Goal: Task Accomplishment & Management: Complete application form

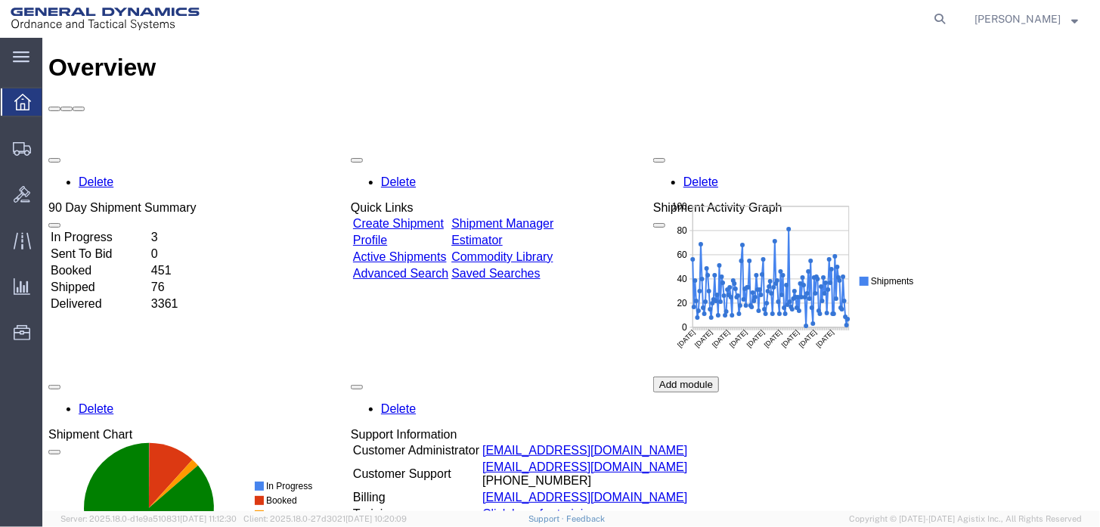
click at [0, 92] on html "main_menu Created with Sketch. Collapse Menu Overview Shipments Shipment Manage…" at bounding box center [550, 263] width 1100 height 527
click at [23, 223] on ul "Overview Shipments Shipment Manager Create Shipment Create from Template Estima…" at bounding box center [21, 225] width 42 height 277
click at [0, 0] on span "Shipment Manager" at bounding box center [0, 0] width 0 height 0
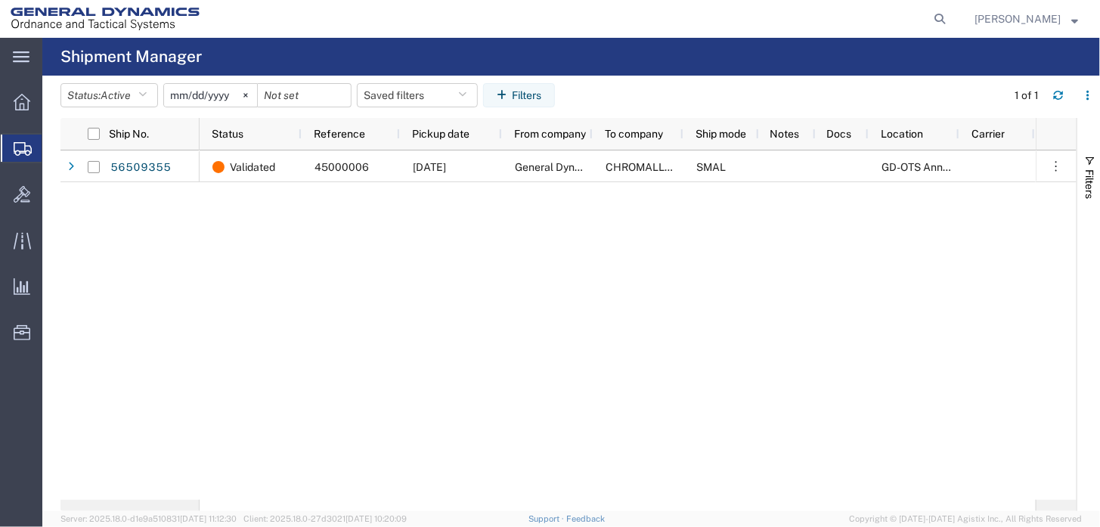
click at [0, 0] on span "Create Shipment" at bounding box center [0, 0] width 0 height 0
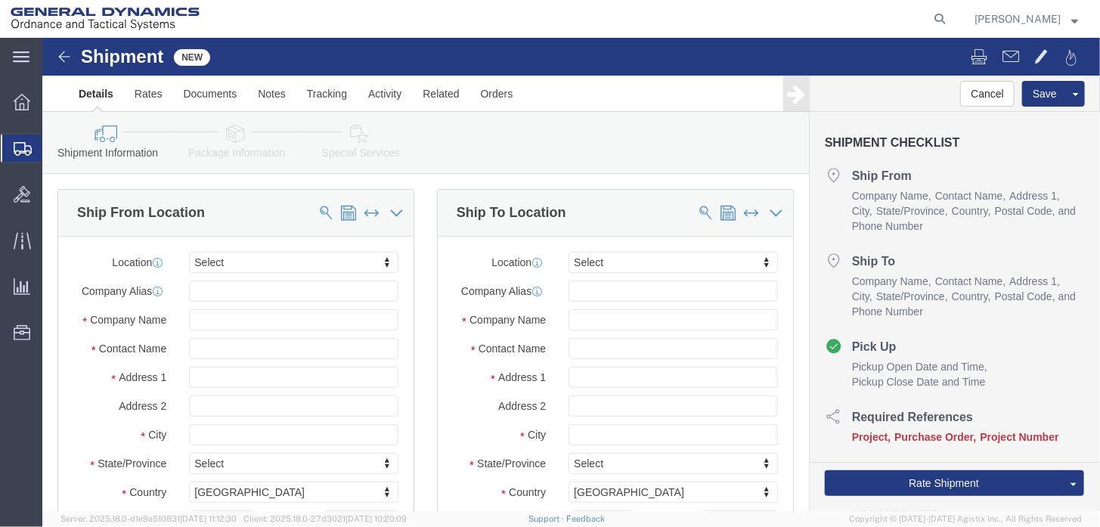
select select
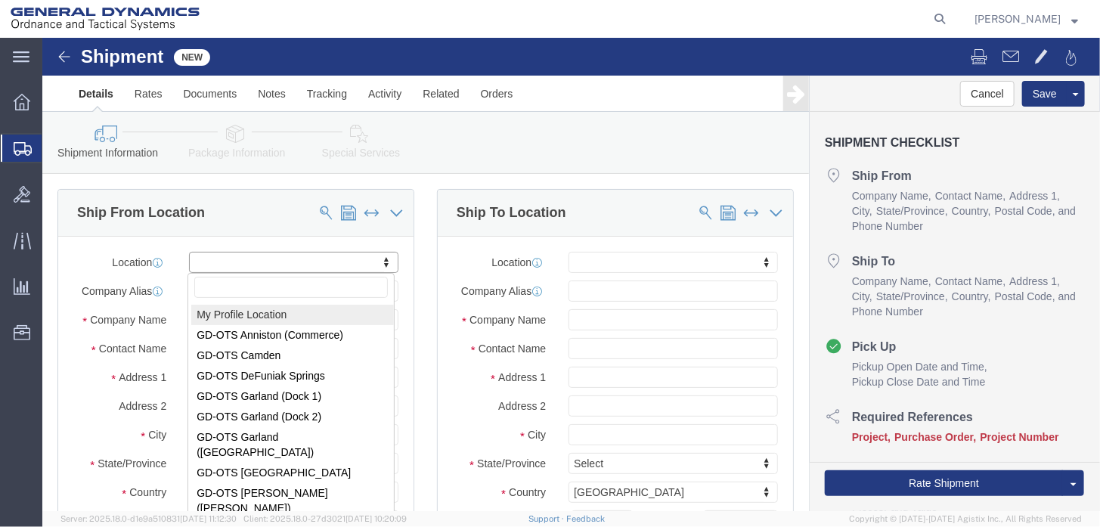
select select "MYPROFILE"
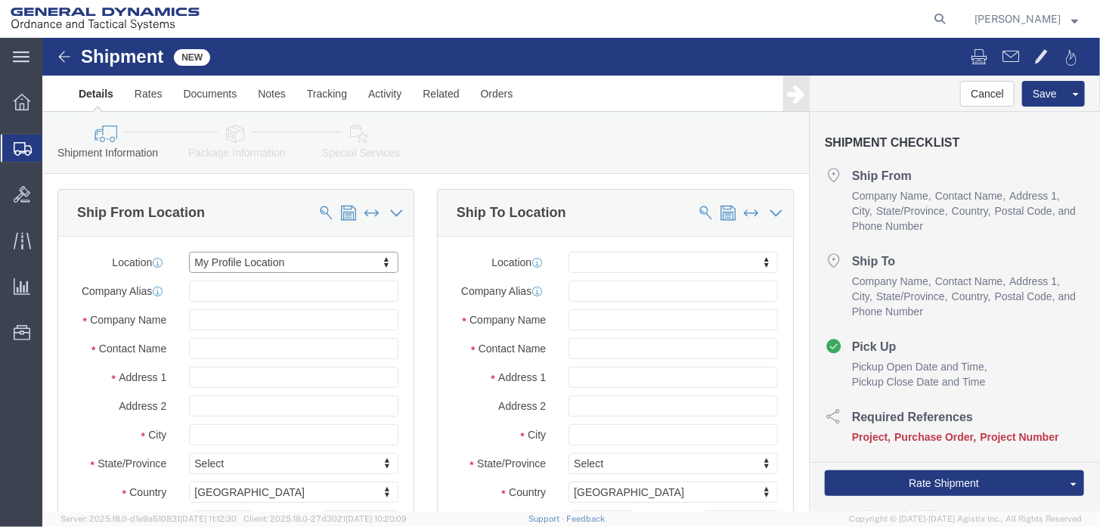
select select "AL"
type input "u"
type input "uni"
click span
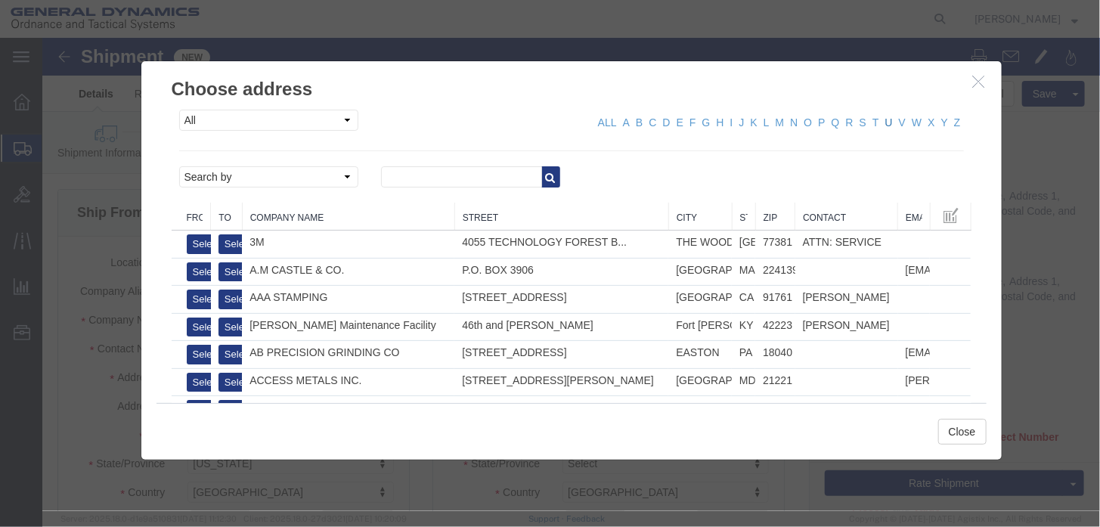
click link "U"
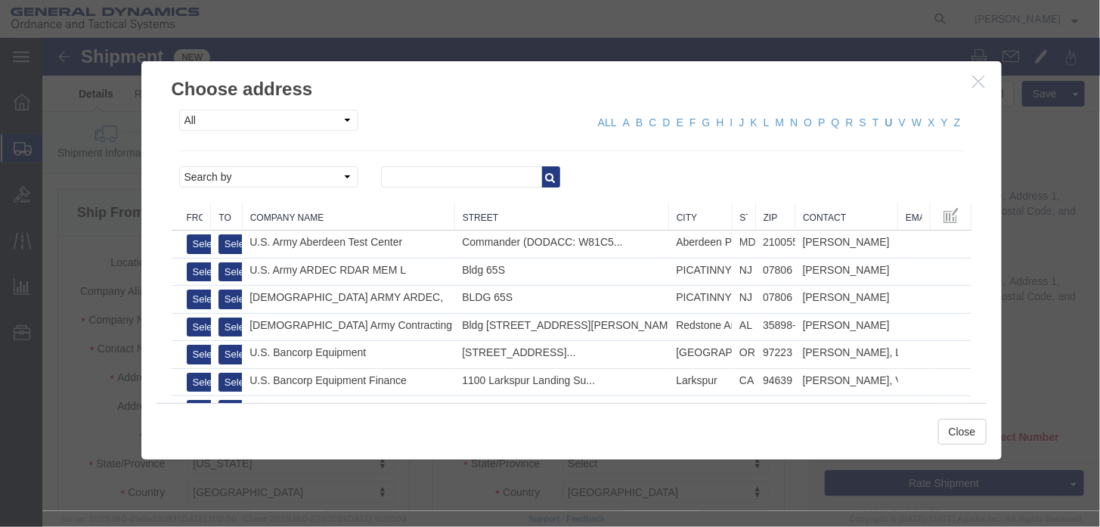
click link "U"
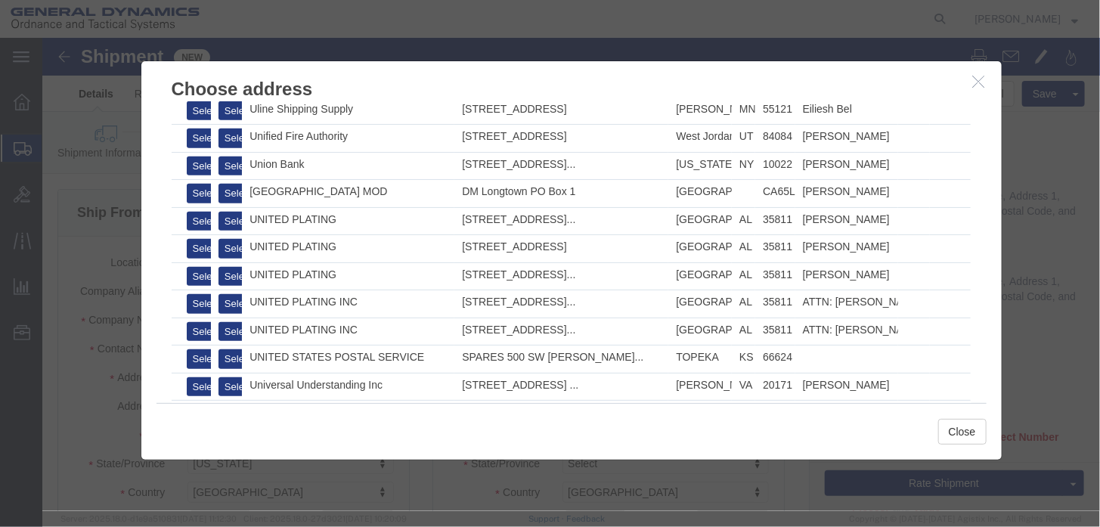
scroll to position [605, 0]
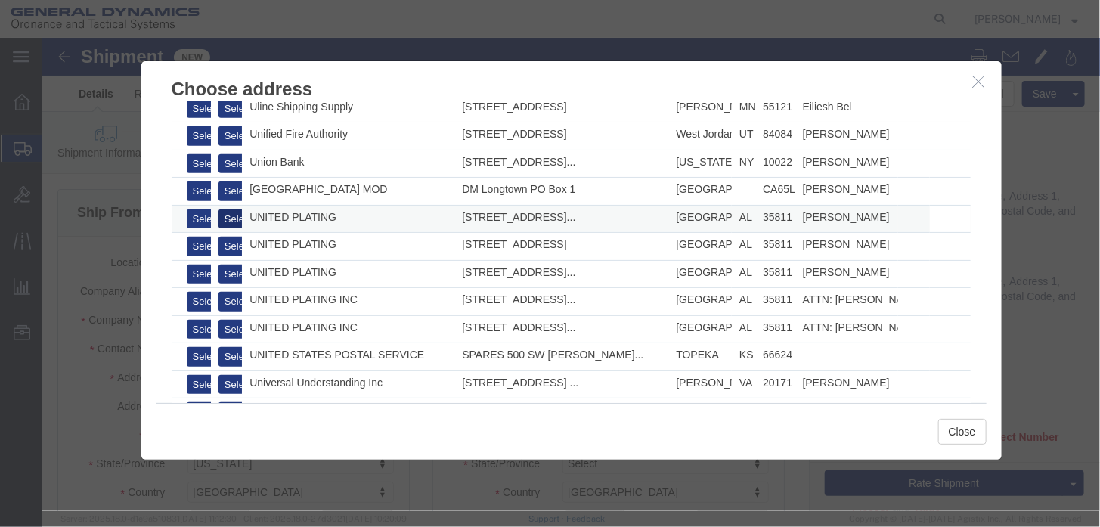
click button "Select"
select select "AL"
click button "Close"
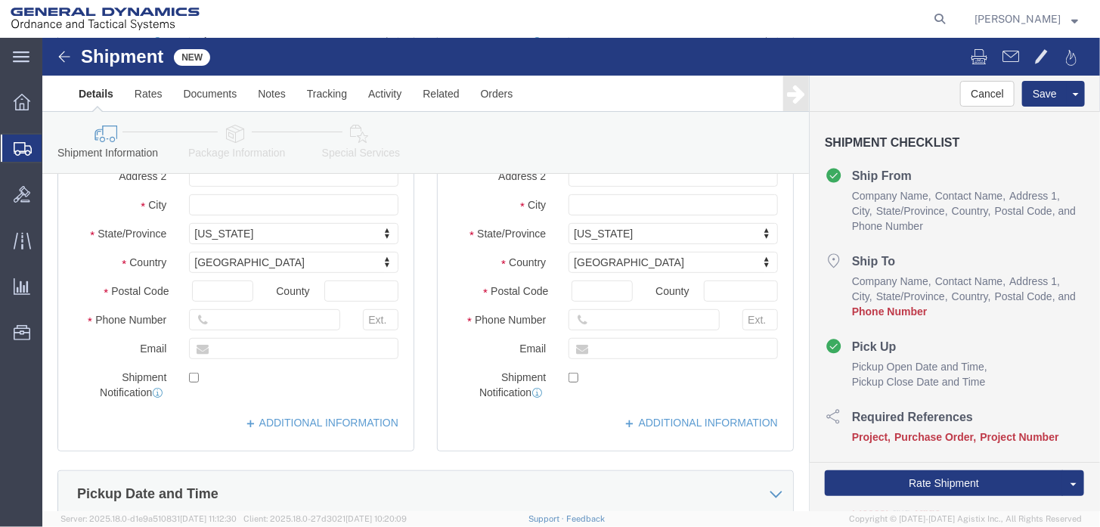
scroll to position [227, 0]
click input "text"
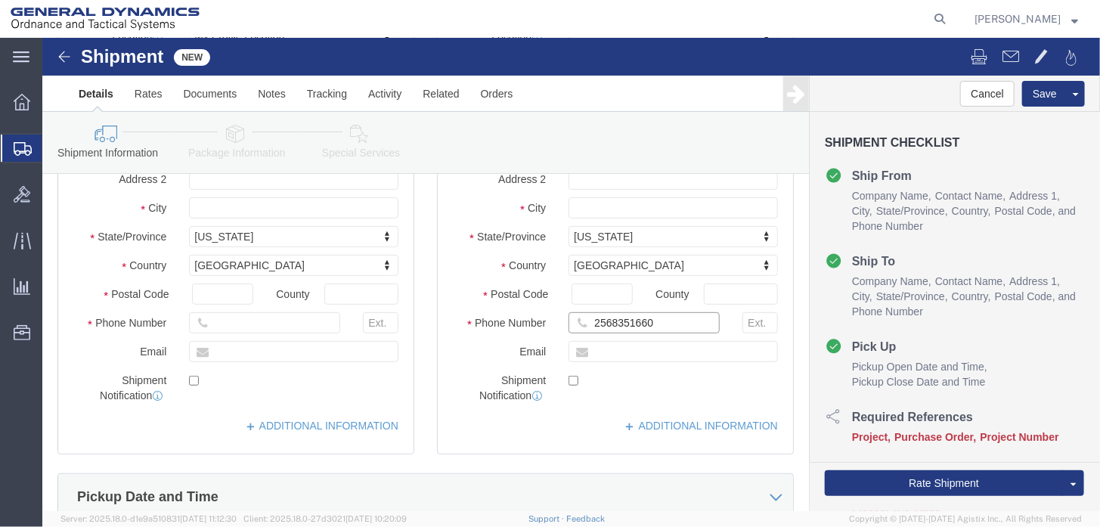
type input "2568351660"
click label "Shipment Notification"
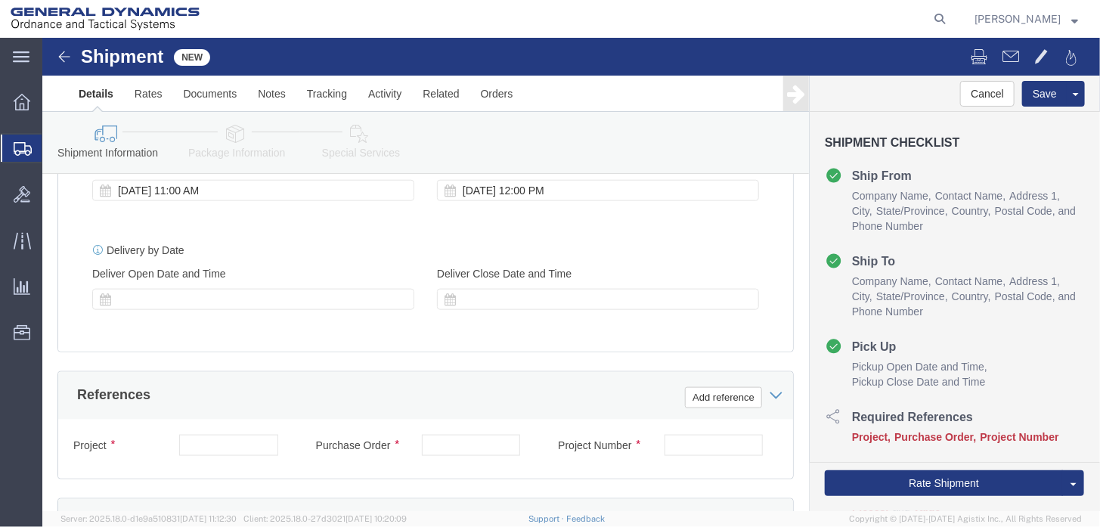
scroll to position [680, 0]
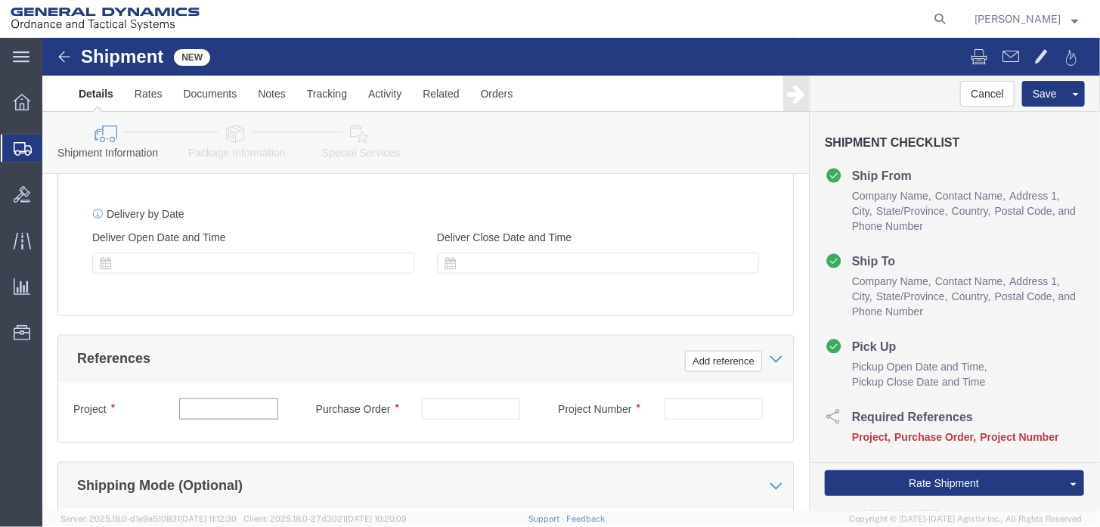
click input "text"
type input "45000018"
click input "text"
type input "119631"
click input "text"
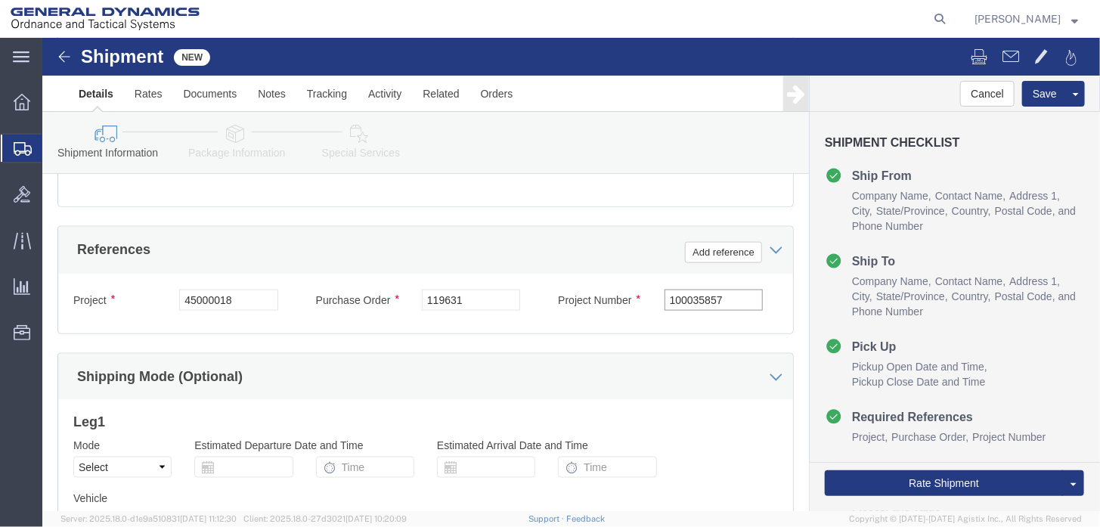
scroll to position [907, 0]
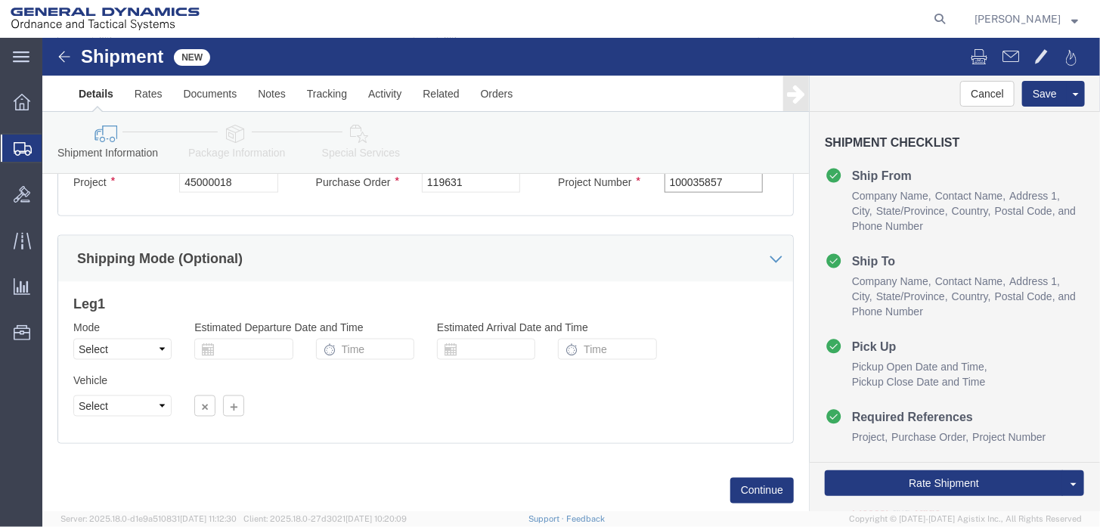
type input "100035857"
click select "Select Air Less than Truckload Multi-Leg Ocean Freight Rail Small Parcel Truckl…"
select select "SMAL"
click select "Select Air Less than Truckload Multi-Leg Ocean Freight Rail Small Parcel Truckl…"
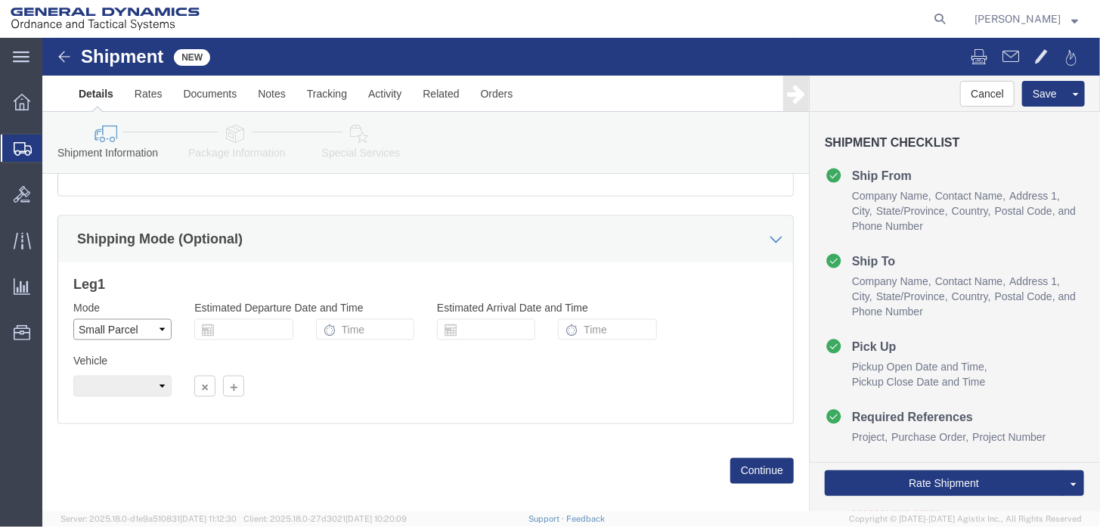
scroll to position [942, 0]
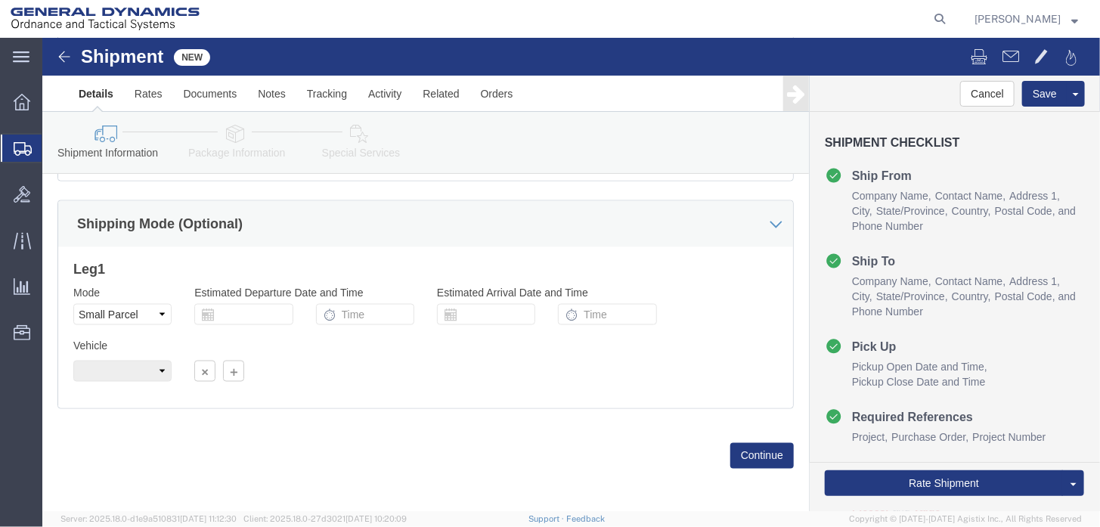
click div
click button "Continue"
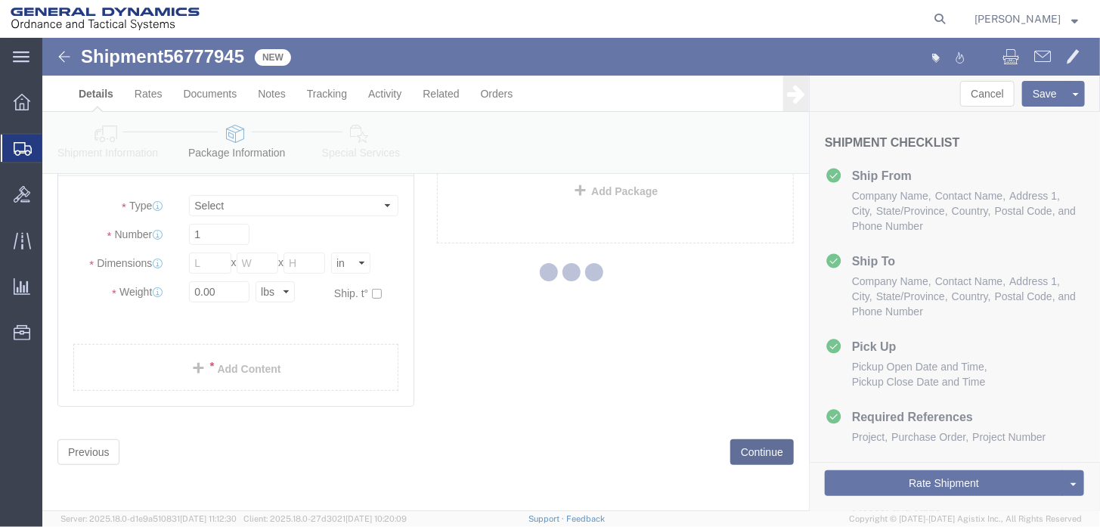
scroll to position [33, 0]
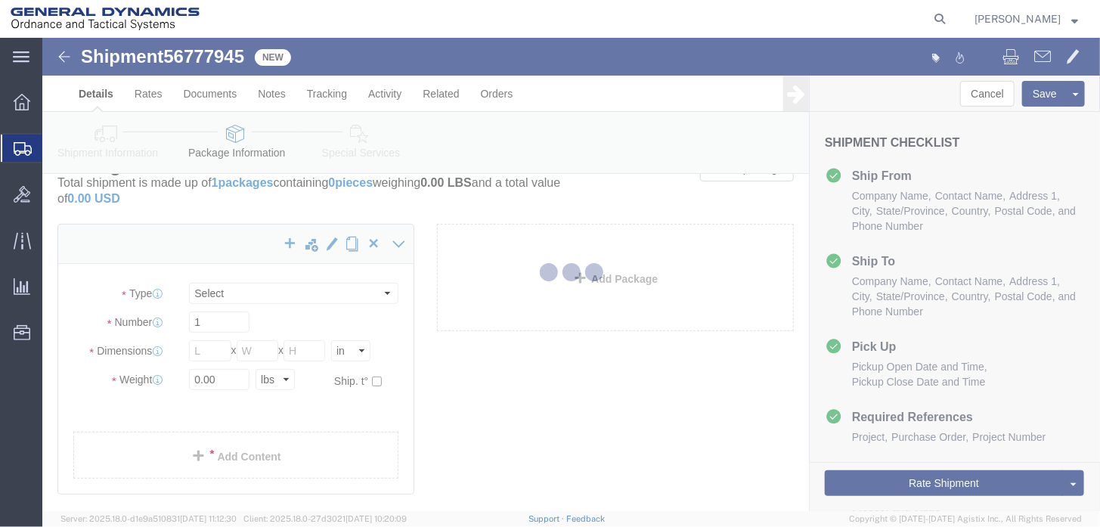
select select "YRPK"
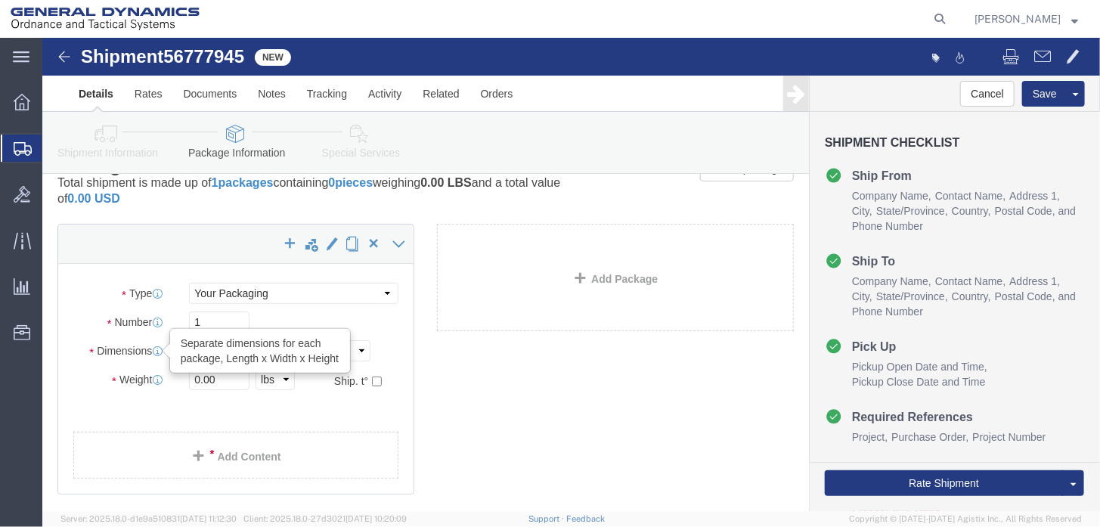
drag, startPoint x: 178, startPoint y: 312, endPoint x: 79, endPoint y: 317, distance: 99.9
click div "Dimensions Separate dimensions for each package, Length x Width x Height Length…"
type input "12"
click input "text"
type input "24"
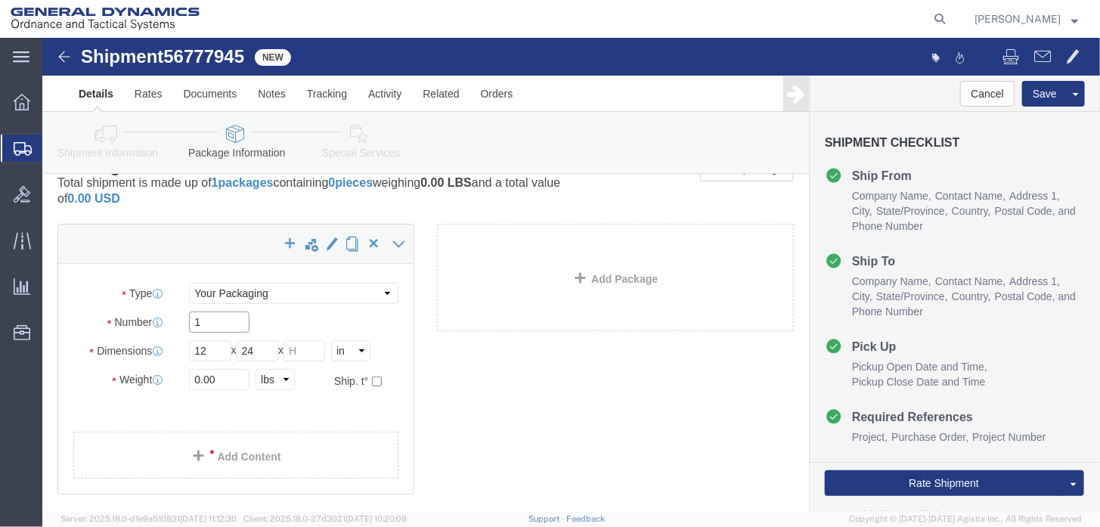
drag, startPoint x: 120, startPoint y: 288, endPoint x: 70, endPoint y: 284, distance: 50.8
click div "Number 1"
type input "2"
click input "text"
type input "16"
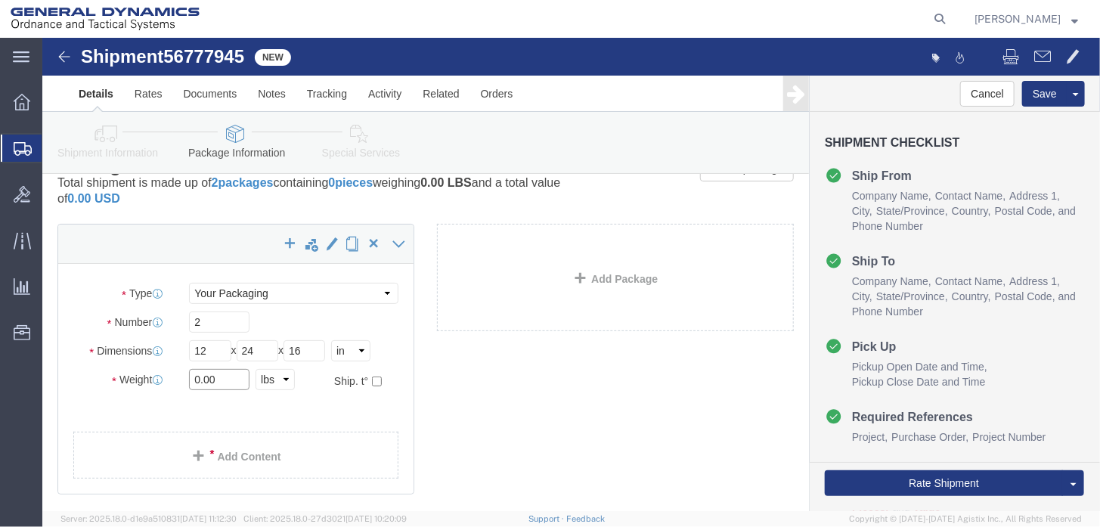
drag, startPoint x: 176, startPoint y: 342, endPoint x: 42, endPoint y: 343, distance: 133.8
click div "Weight 0.00 Select kgs lbs Ship. t°"
type input "30"
click link "Add Content"
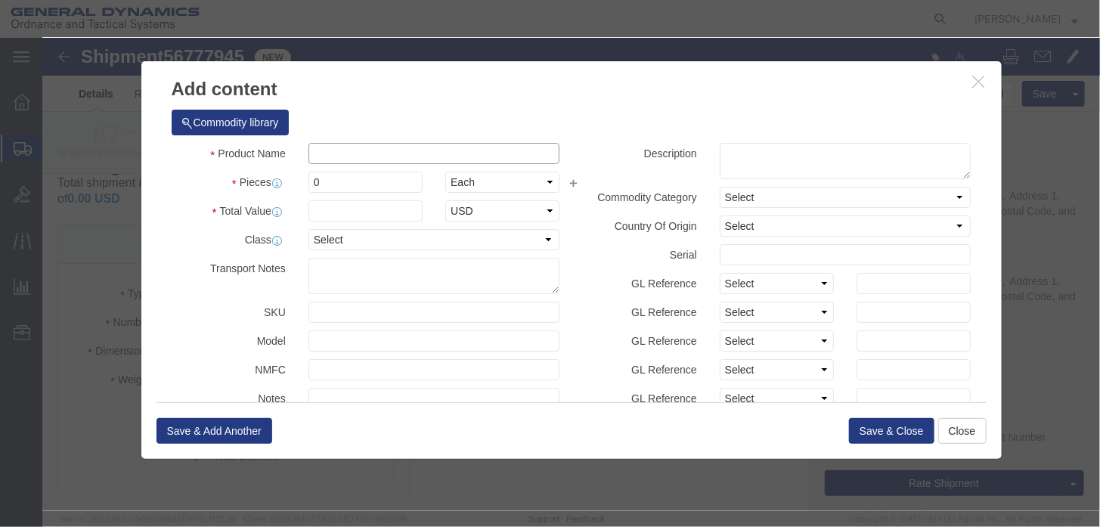
click input "text"
type input "s-x band housing"
click input "0"
drag, startPoint x: 288, startPoint y: 143, endPoint x: 98, endPoint y: 136, distance: 189.9
click div "Pieces 0 Select Bag Barrels 100Board Feet Bottle Box Blister Pack Carats Can Ca…"
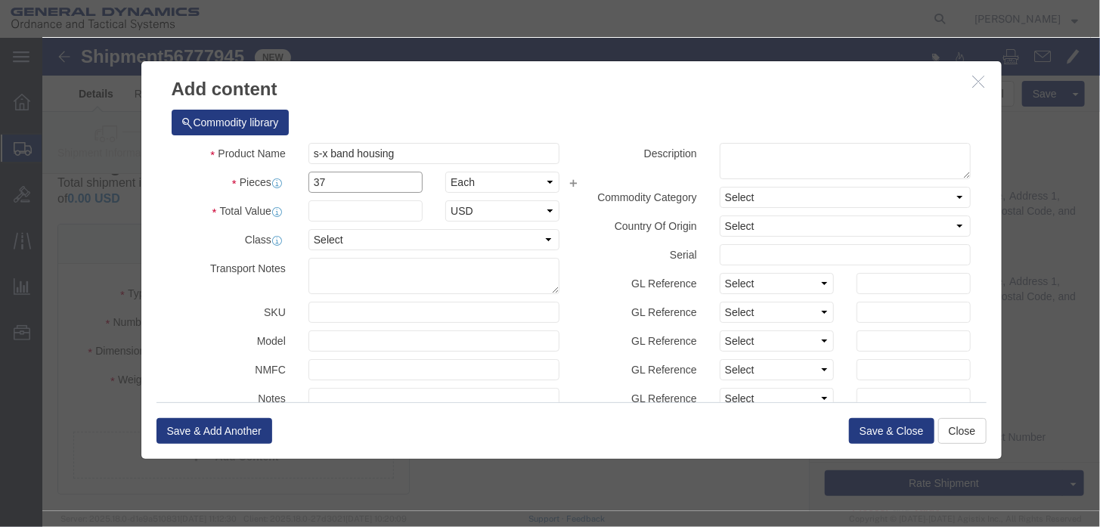
type input "37"
click input "text"
type input "1"
click button "Save & Close"
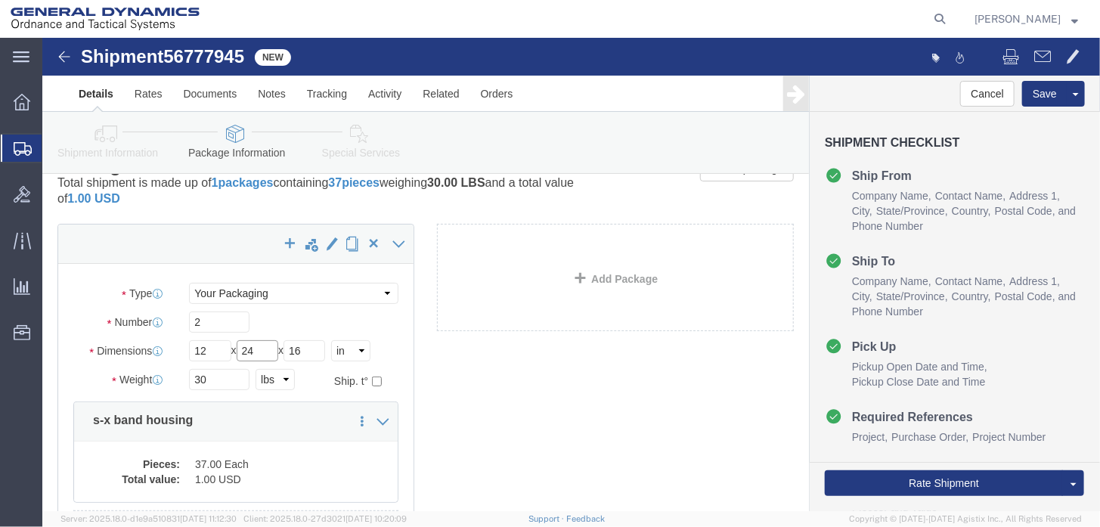
drag, startPoint x: 232, startPoint y: 314, endPoint x: 107, endPoint y: 311, distance: 124.7
click div "Dimensions Length 12 x Width 24 x Height 16 Select cm ft in"
type input "14"
click div "x Package Type Select Envelope Large Box Medium Box PAK Rack Small Box Tube You…"
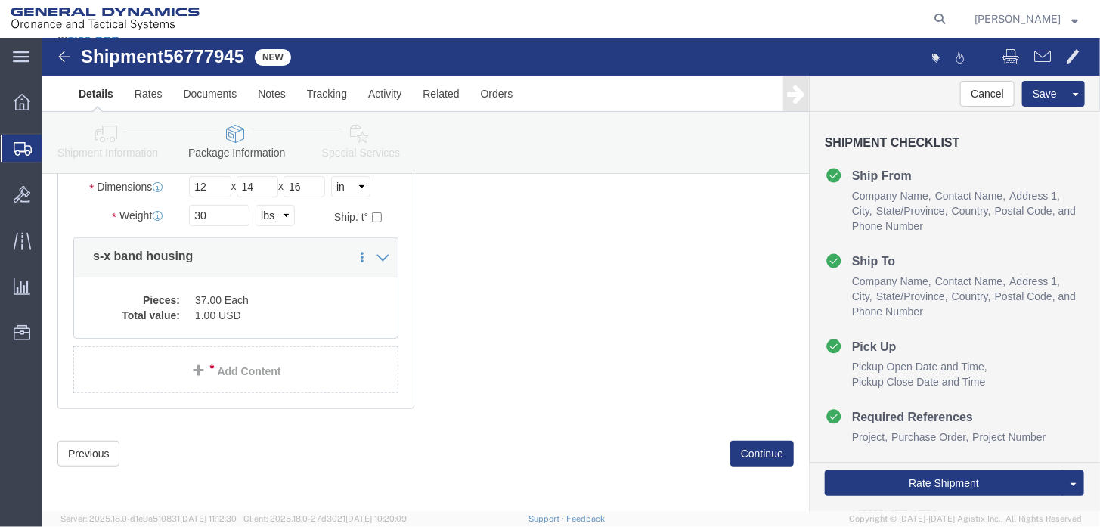
scroll to position [198, 0]
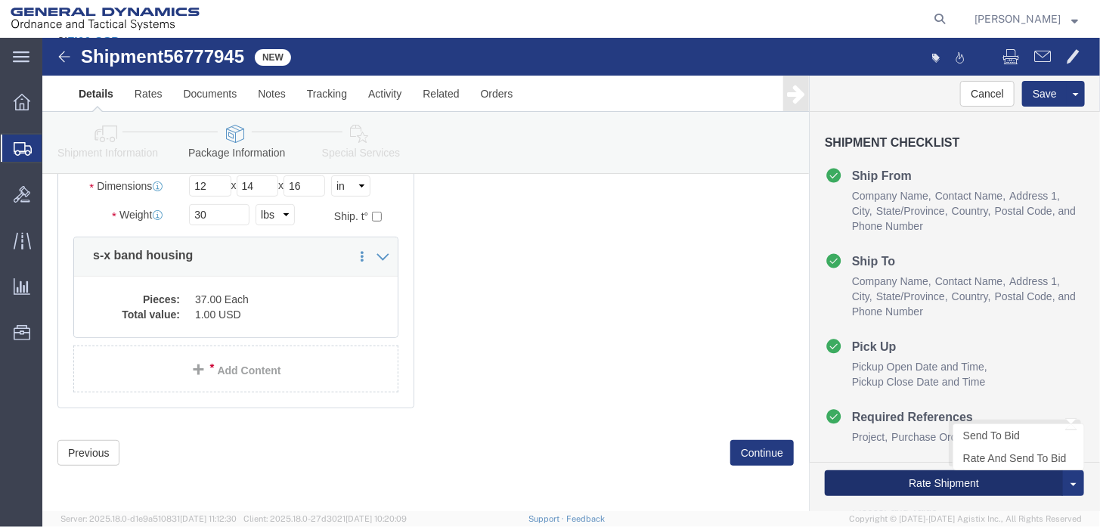
click button "Rate Shipment"
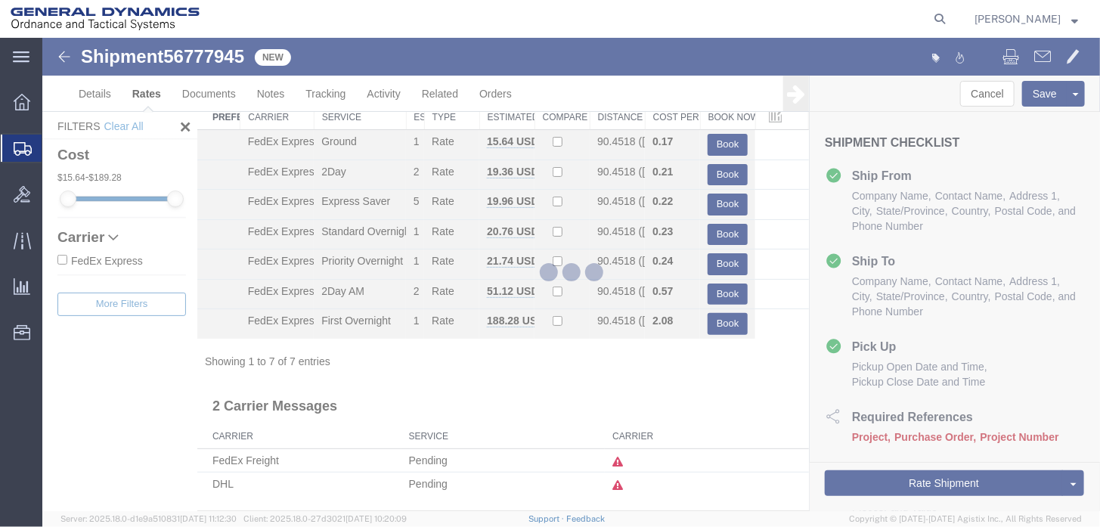
scroll to position [67, 0]
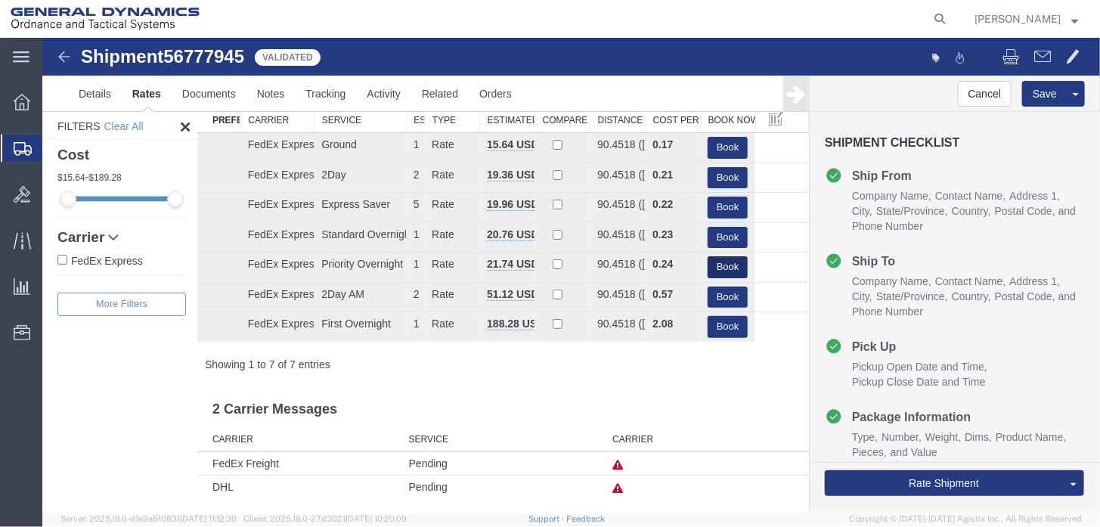
drag, startPoint x: 711, startPoint y: 267, endPoint x: 690, endPoint y: 266, distance: 20.4
click at [710, 266] on button "Book" at bounding box center [727, 266] width 40 height 22
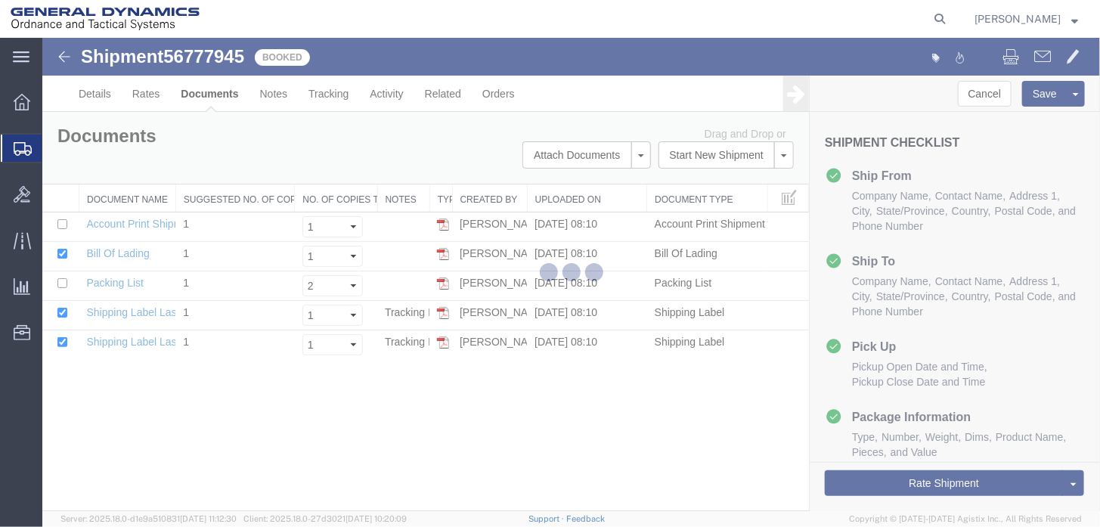
scroll to position [0, 0]
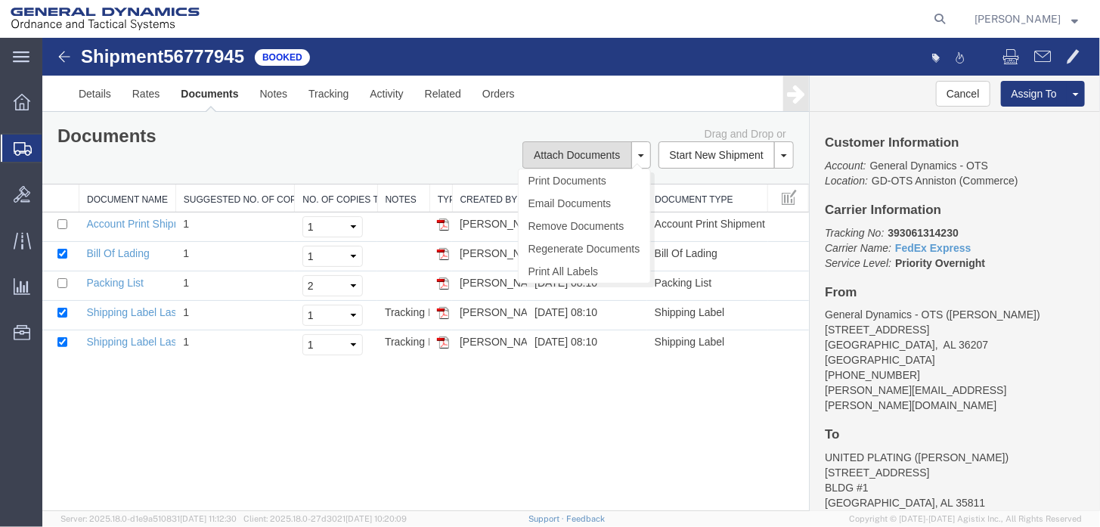
click at [599, 150] on button "Attach Documents" at bounding box center [576, 154] width 109 height 27
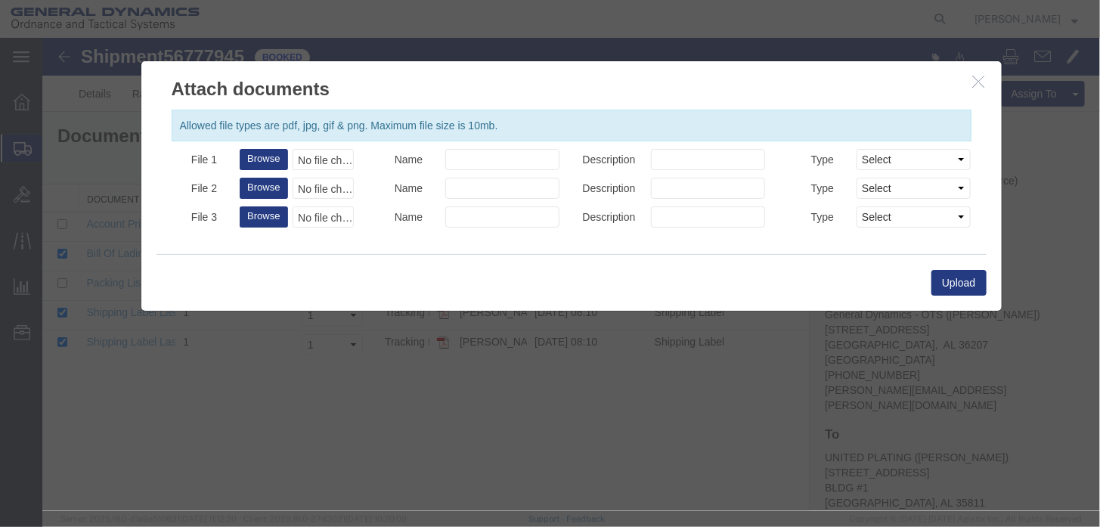
click at [977, 78] on icon "button" at bounding box center [978, 80] width 12 height 13
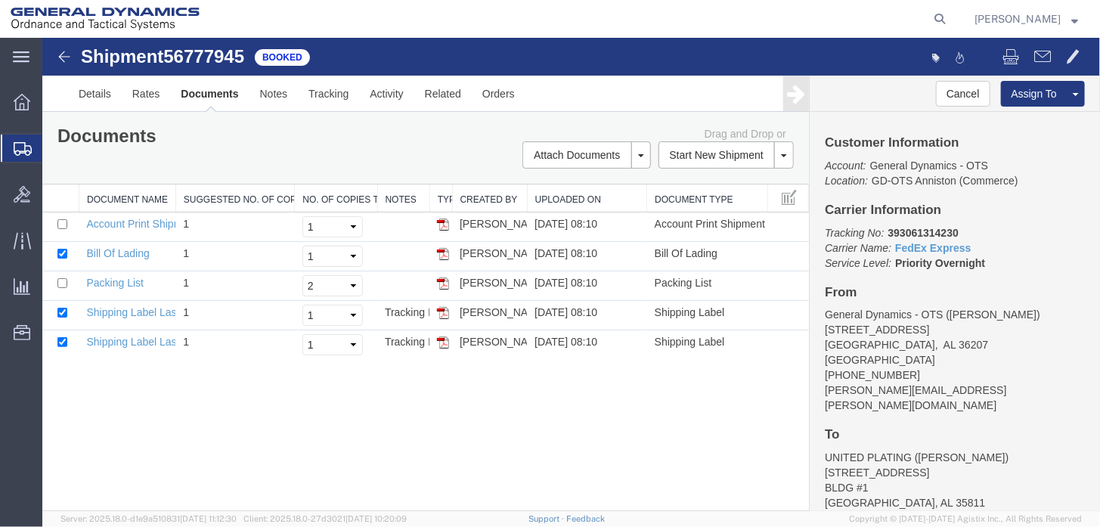
click at [42, 37] on link "Print All Labels" at bounding box center [42, 37] width 0 height 0
